Goal: Information Seeking & Learning: Learn about a topic

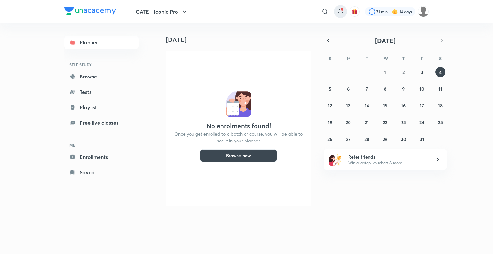
click at [340, 8] on icon at bounding box center [341, 12] width 8 height 8
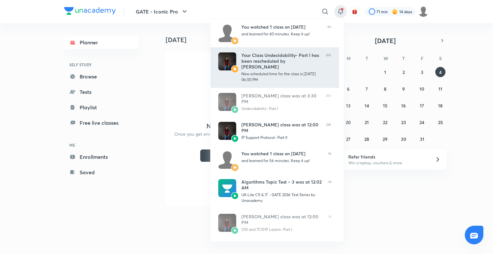
click at [268, 75] on div "New scheduled time for the class is [DATE] 06:00 PM" at bounding box center [280, 77] width 79 height 12
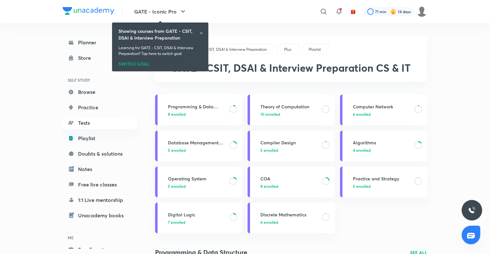
click at [200, 33] on icon at bounding box center [201, 33] width 4 height 4
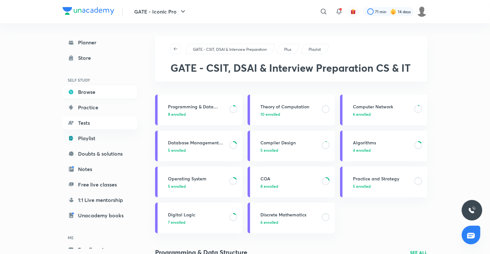
click at [77, 93] on link "Browse" at bounding box center [100, 91] width 74 height 13
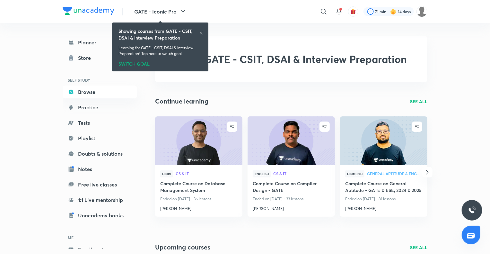
click at [200, 33] on icon at bounding box center [201, 33] width 4 height 4
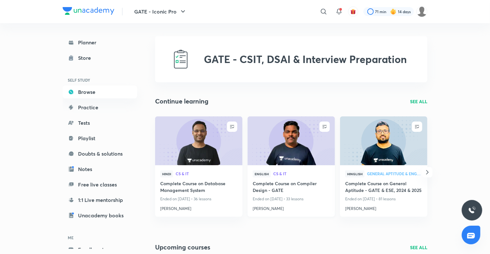
click at [315, 152] on img at bounding box center [290, 141] width 89 height 50
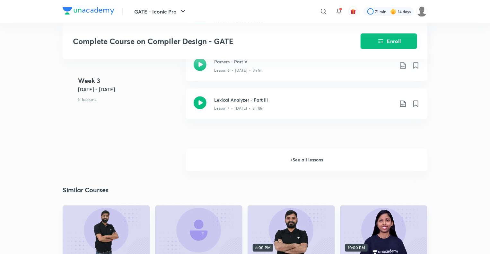
scroll to position [504, 0]
click at [300, 159] on h6 "+ See all lessons" at bounding box center [306, 159] width 241 height 22
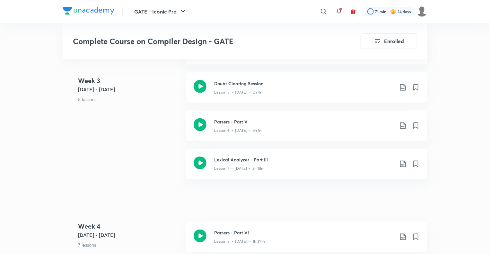
scroll to position [476, 0]
click at [248, 156] on h3 "Lexical Analyzer - Part III" at bounding box center [304, 159] width 180 height 7
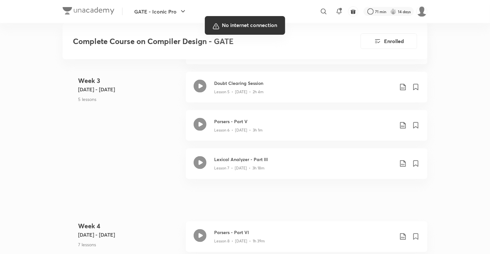
click at [100, 170] on div at bounding box center [245, 127] width 490 height 254
click at [236, 143] on div at bounding box center [245, 127] width 490 height 254
click at [33, 243] on div at bounding box center [245, 127] width 490 height 254
click at [34, 242] on div at bounding box center [245, 127] width 490 height 254
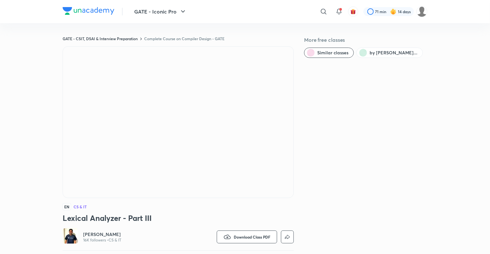
scroll to position [363, 0]
